Goal: Information Seeking & Learning: Understand process/instructions

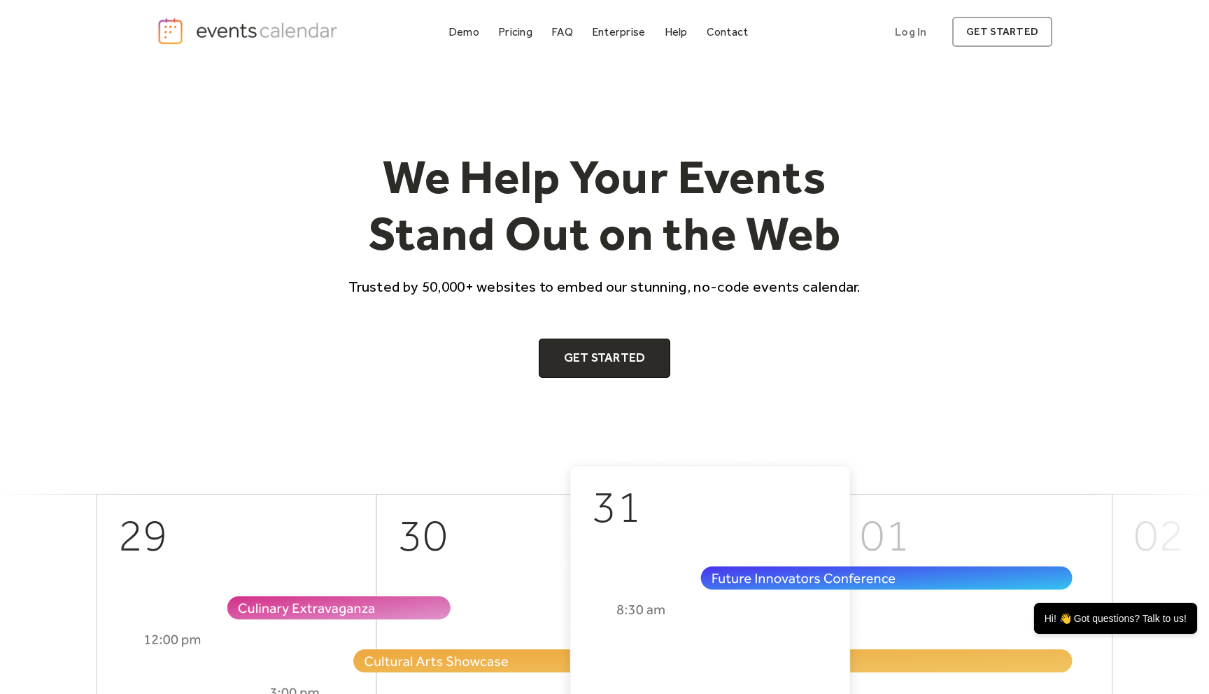
click at [553, 106] on div "We Help Your Events Stand Out on the Web Trusted by 50,000+ websites to embed o…" at bounding box center [604, 260] width 895 height 392
click at [564, 34] on div "FAQ" at bounding box center [562, 32] width 22 height 8
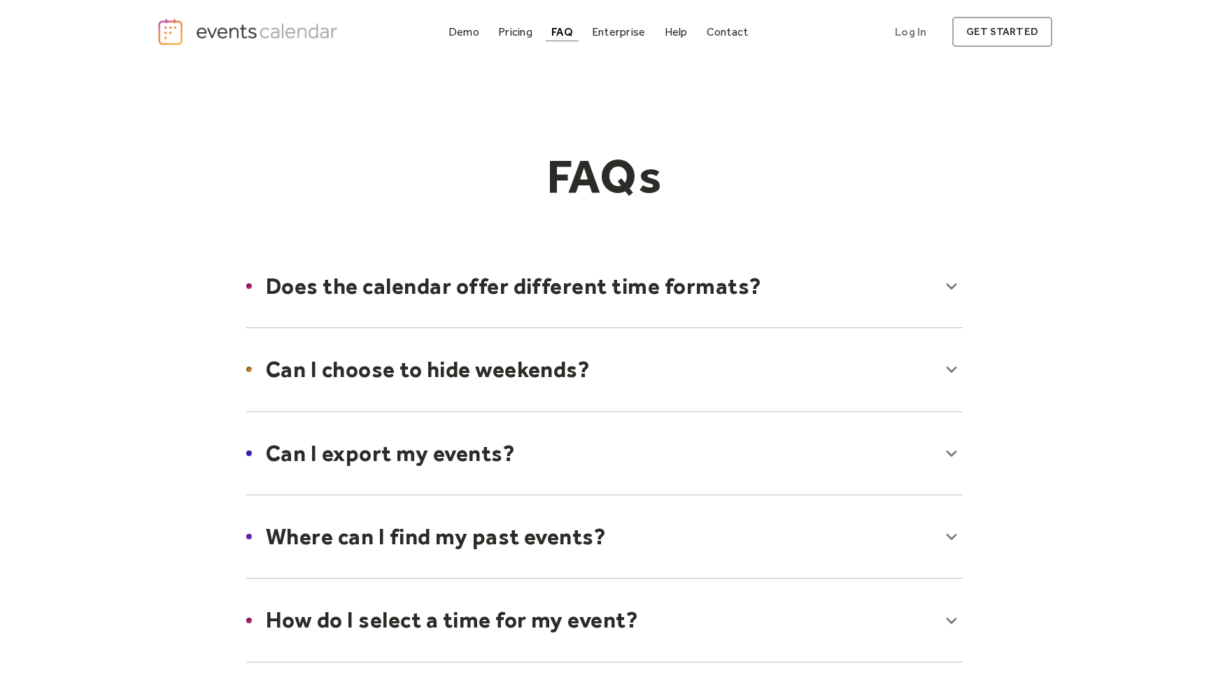
click at [508, 295] on div at bounding box center [604, 285] width 744 height 85
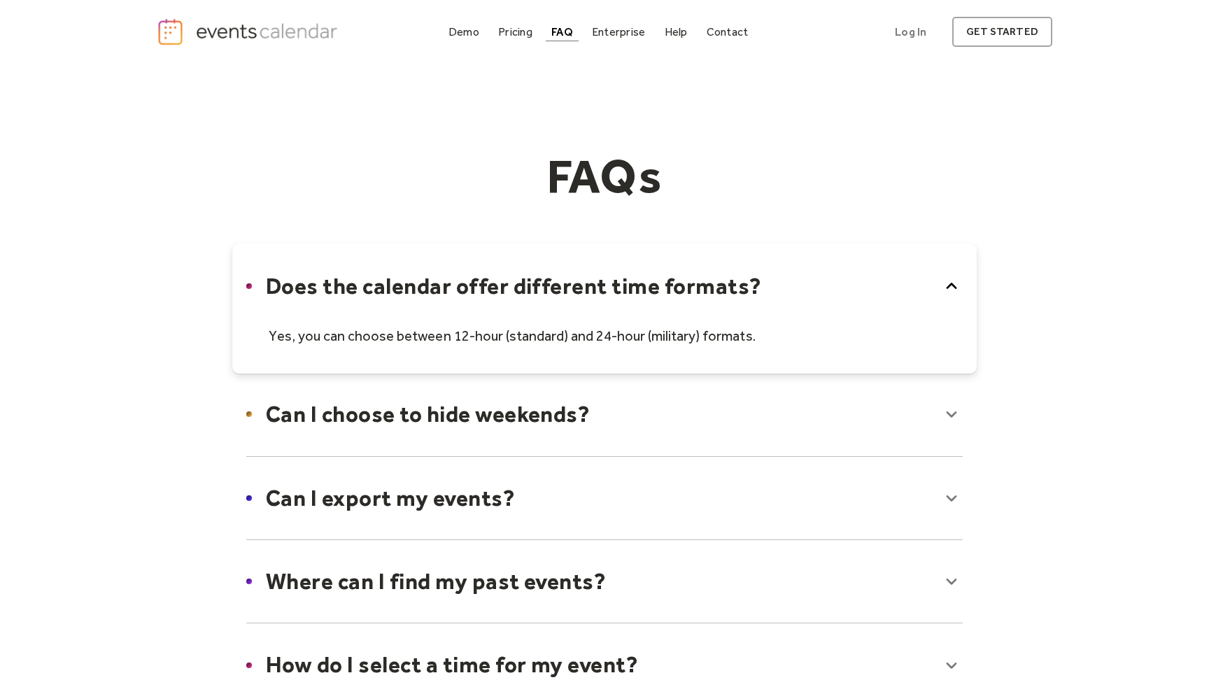
click at [508, 295] on div at bounding box center [604, 308] width 744 height 130
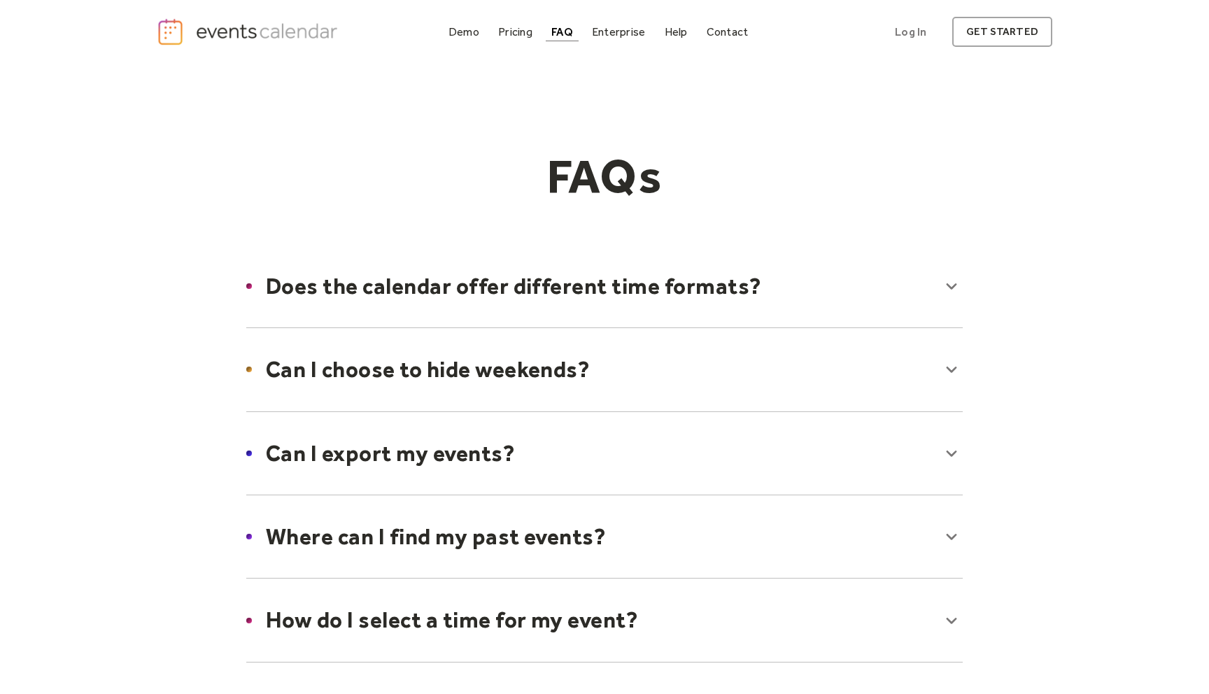
click at [482, 441] on div at bounding box center [604, 453] width 744 height 85
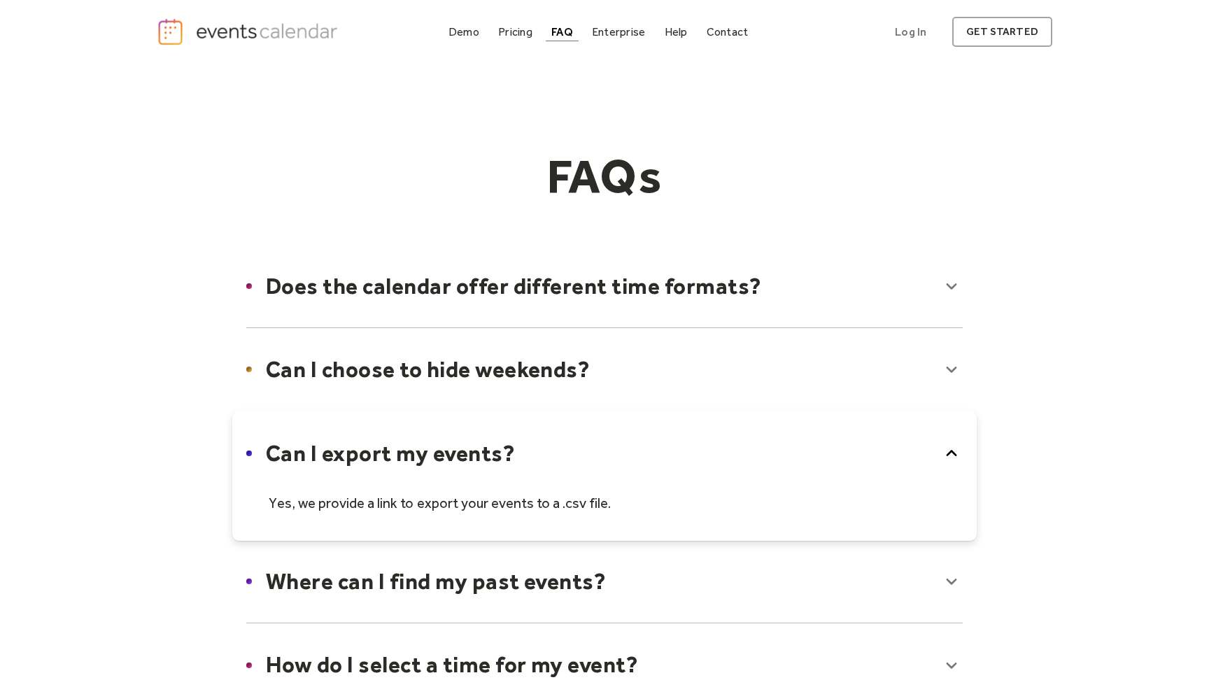
click at [482, 441] on div at bounding box center [604, 476] width 744 height 130
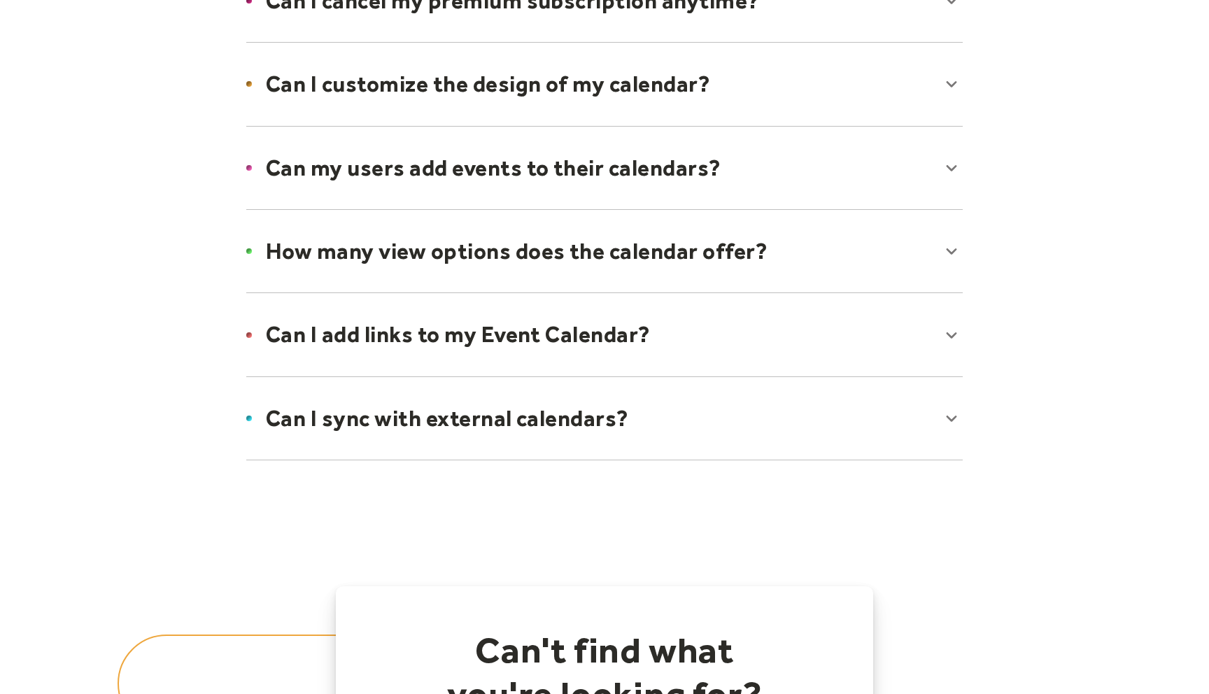
scroll to position [957, 0]
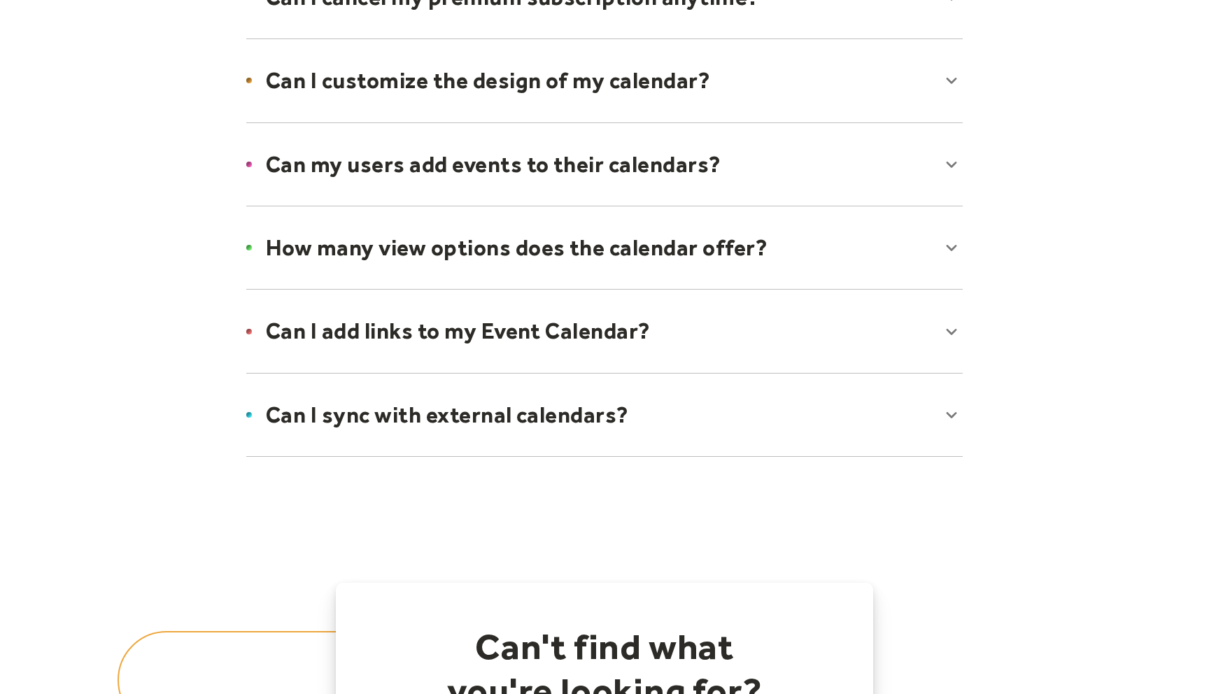
click at [525, 107] on div at bounding box center [604, 80] width 744 height 85
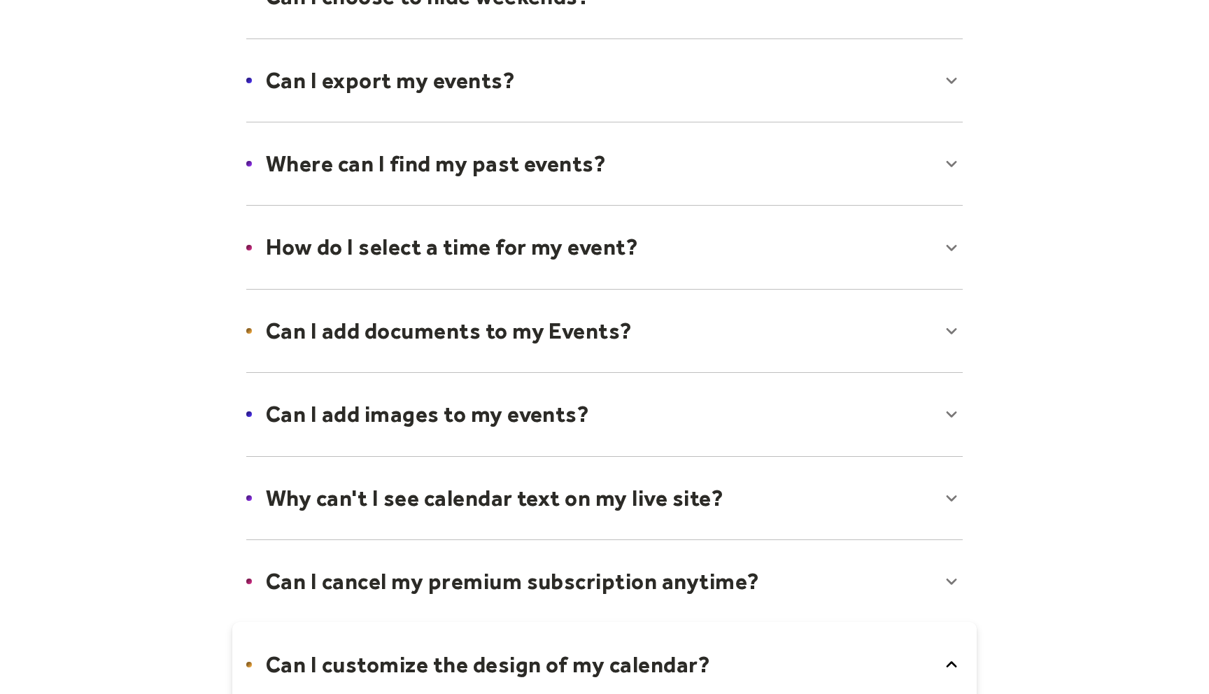
scroll to position [0, 0]
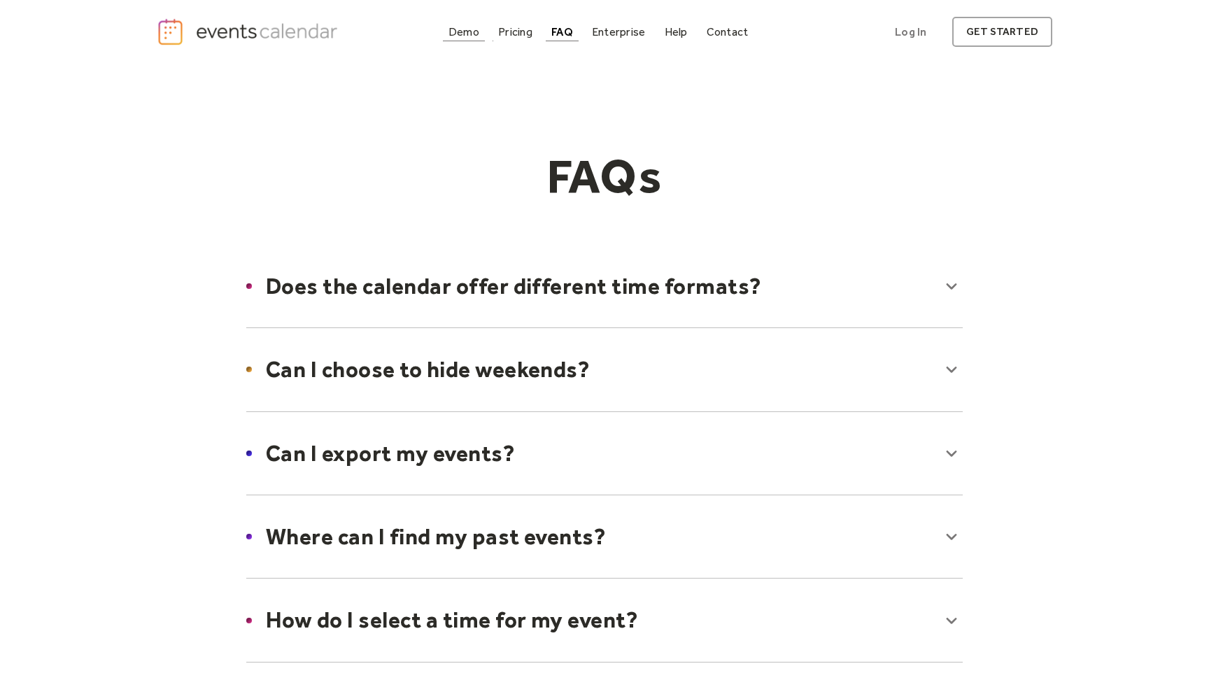
click at [470, 30] on div "Demo" at bounding box center [463, 32] width 31 height 8
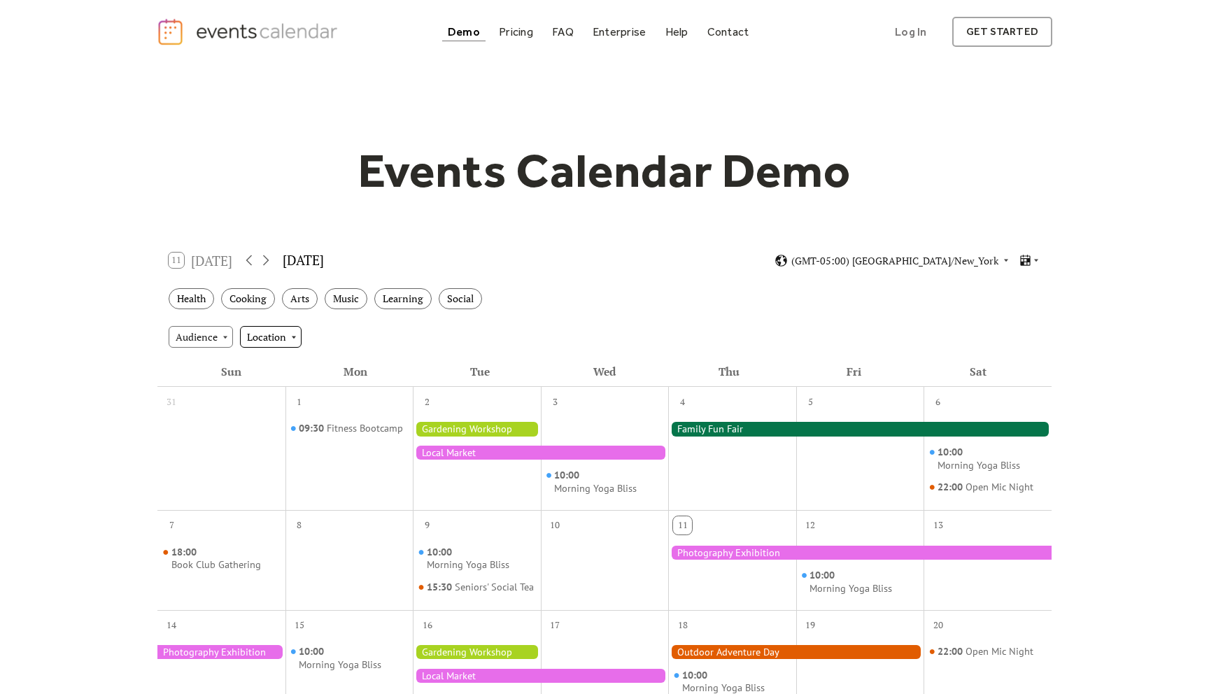
click at [279, 338] on div "Location" at bounding box center [271, 336] width 62 height 21
click at [391, 352] on div "Audience Location" at bounding box center [604, 337] width 894 height 38
click at [222, 269] on div "11 Today September 2025 (GMT-05:00) America/New_York" at bounding box center [604, 260] width 894 height 37
